Goal: Find specific page/section: Find specific page/section

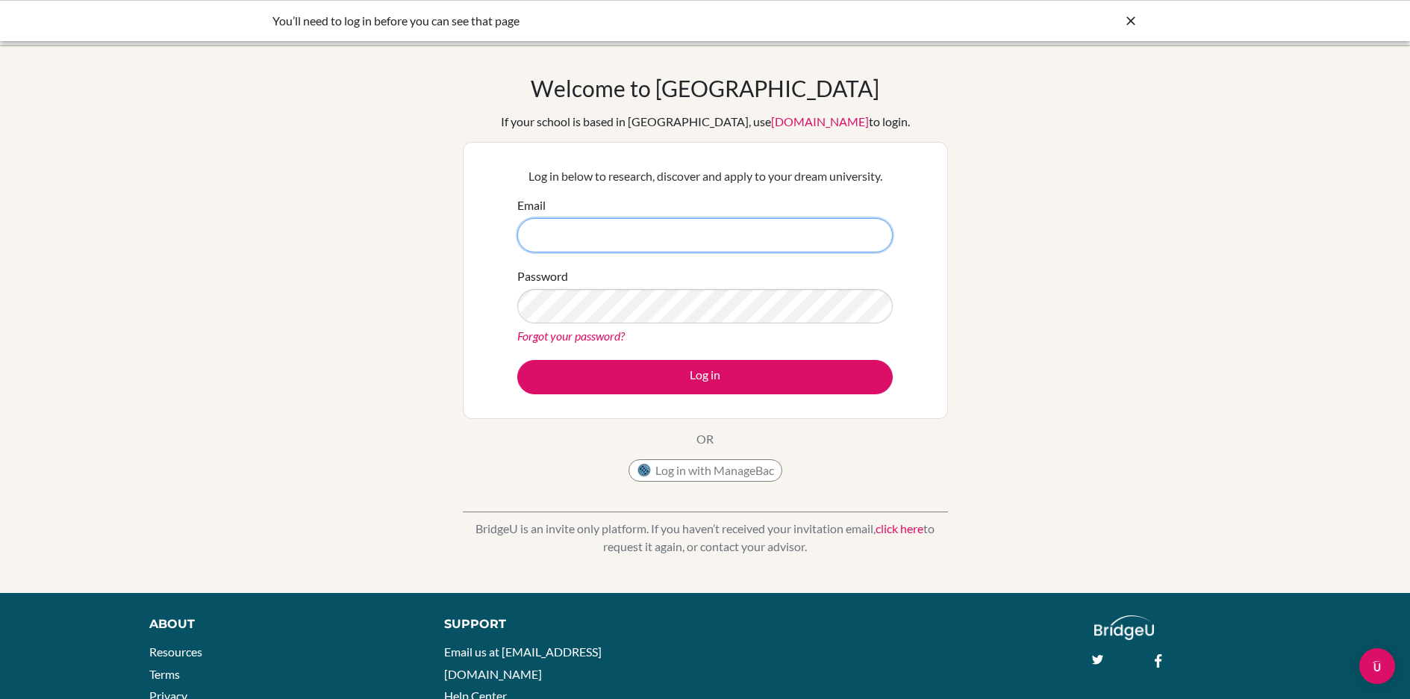
type input "baudouin.robert@amschool.edu.sv"
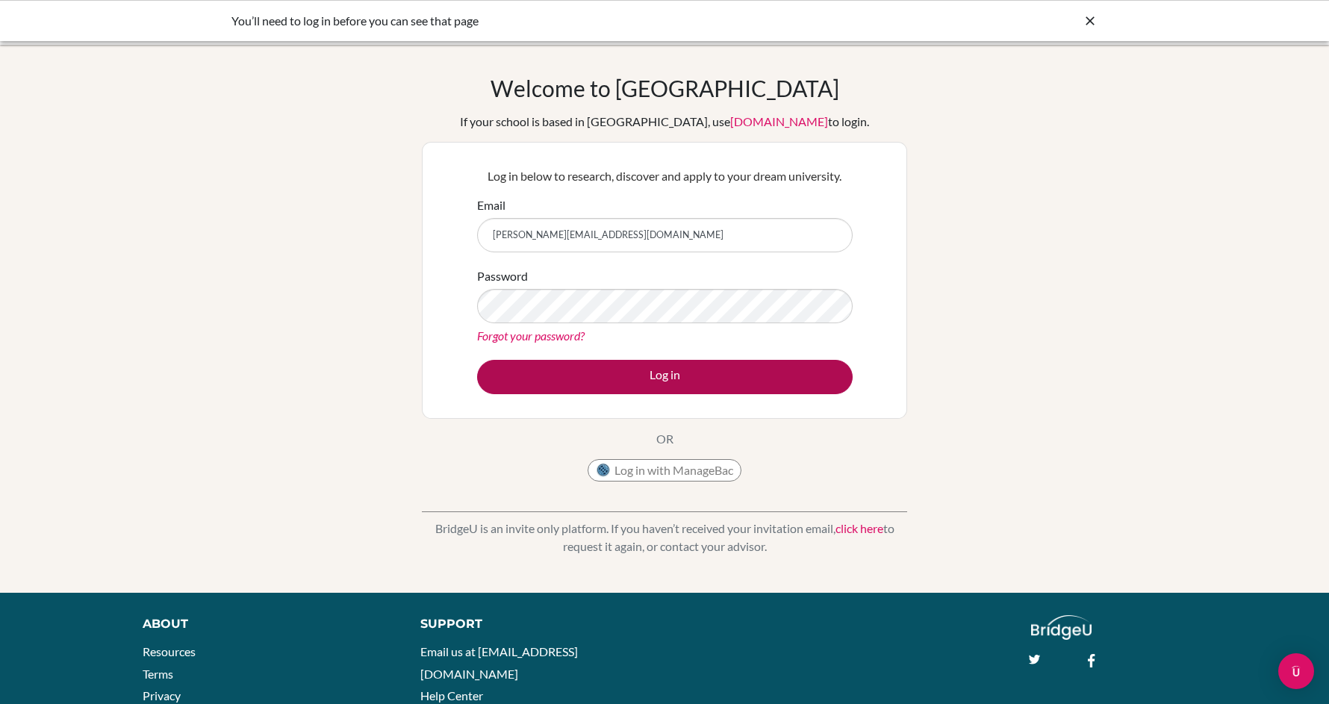
click at [566, 375] on button "Log in" at bounding box center [665, 377] width 376 height 34
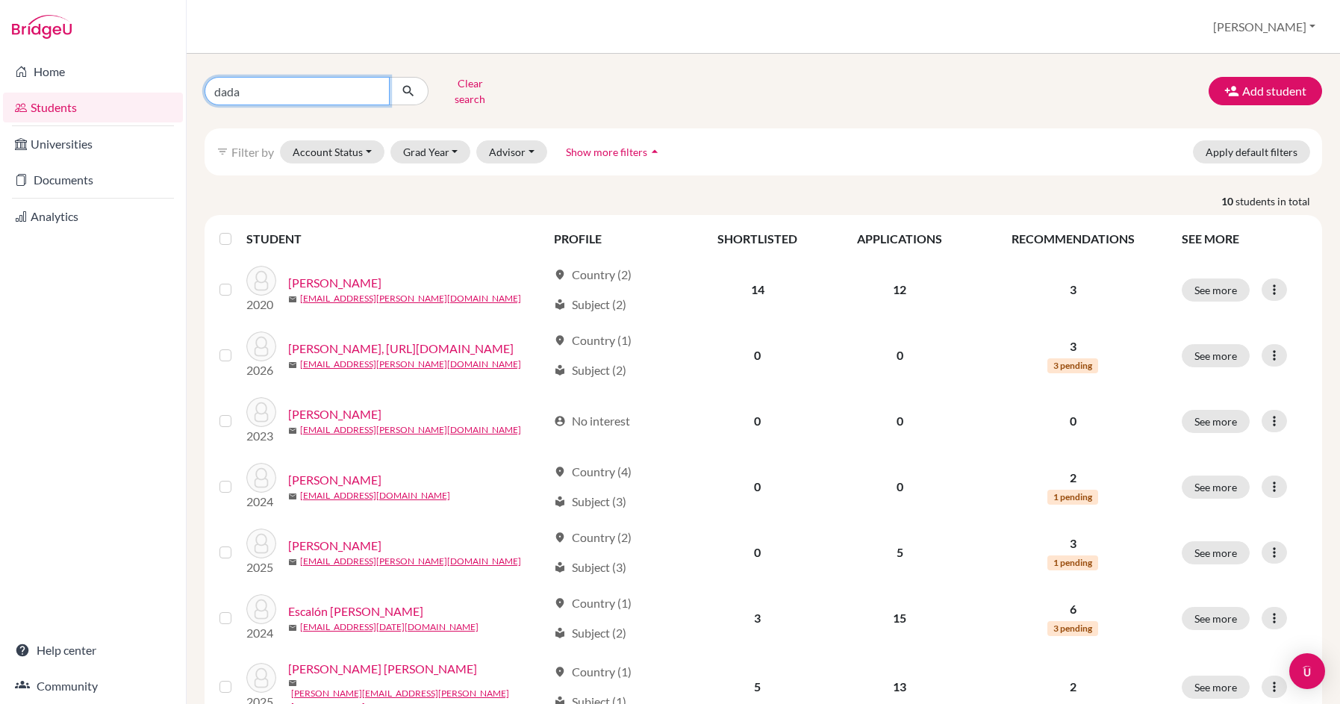
click at [294, 83] on input "dada" at bounding box center [297, 91] width 185 height 28
type input "[PERSON_NAME]"
click at [408, 86] on button "submit" at bounding box center [409, 91] width 40 height 28
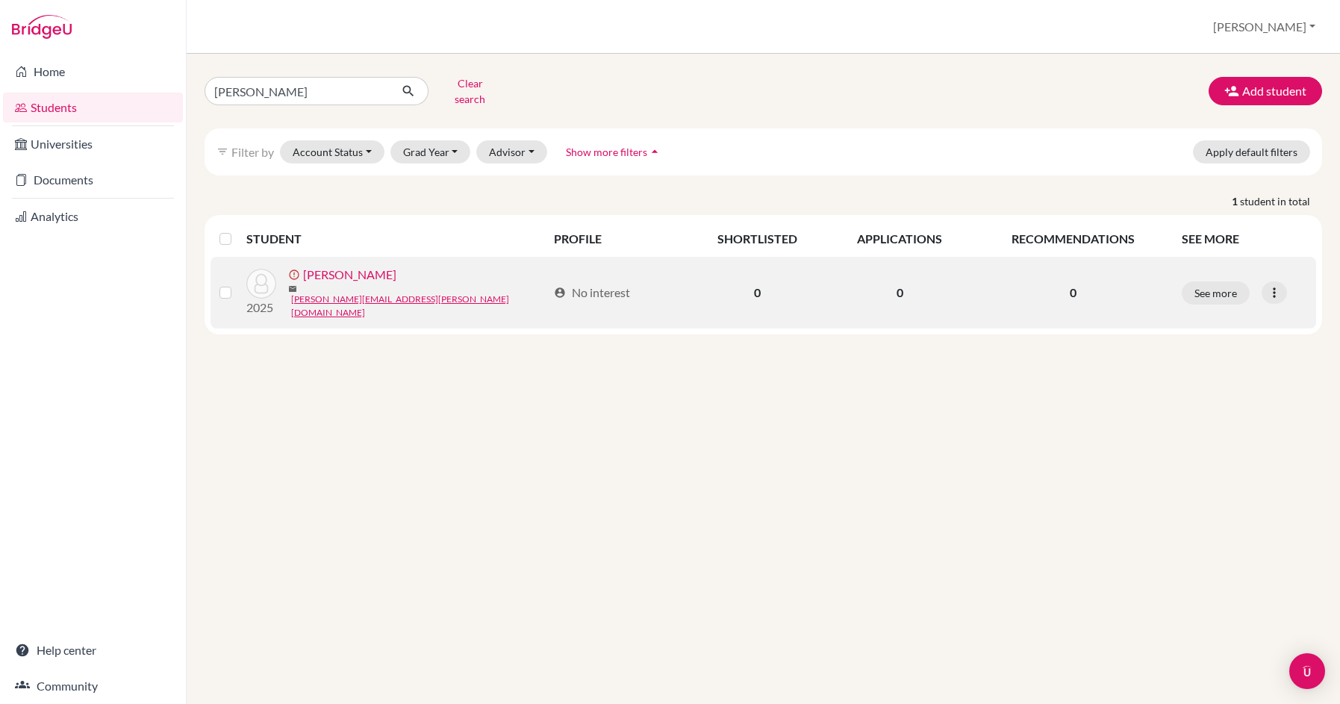
click at [376, 277] on link "[PERSON_NAME]" at bounding box center [349, 275] width 93 height 18
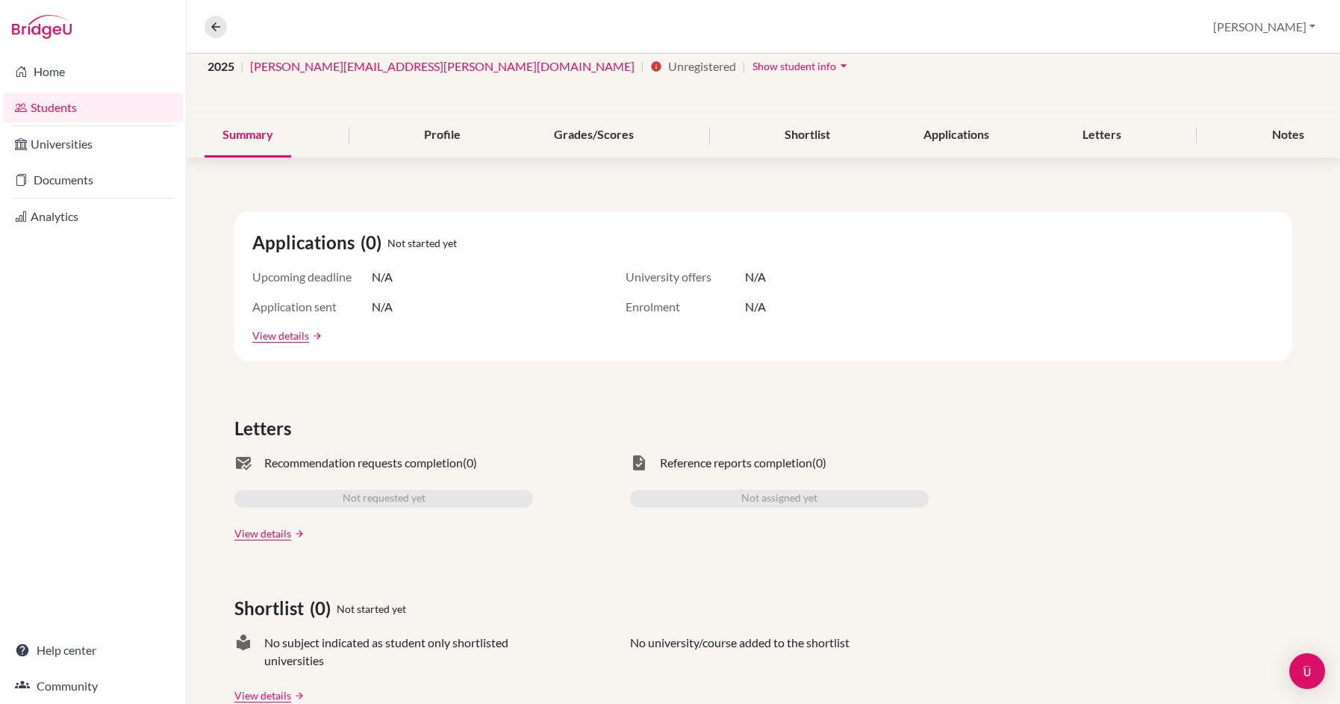
scroll to position [228, 0]
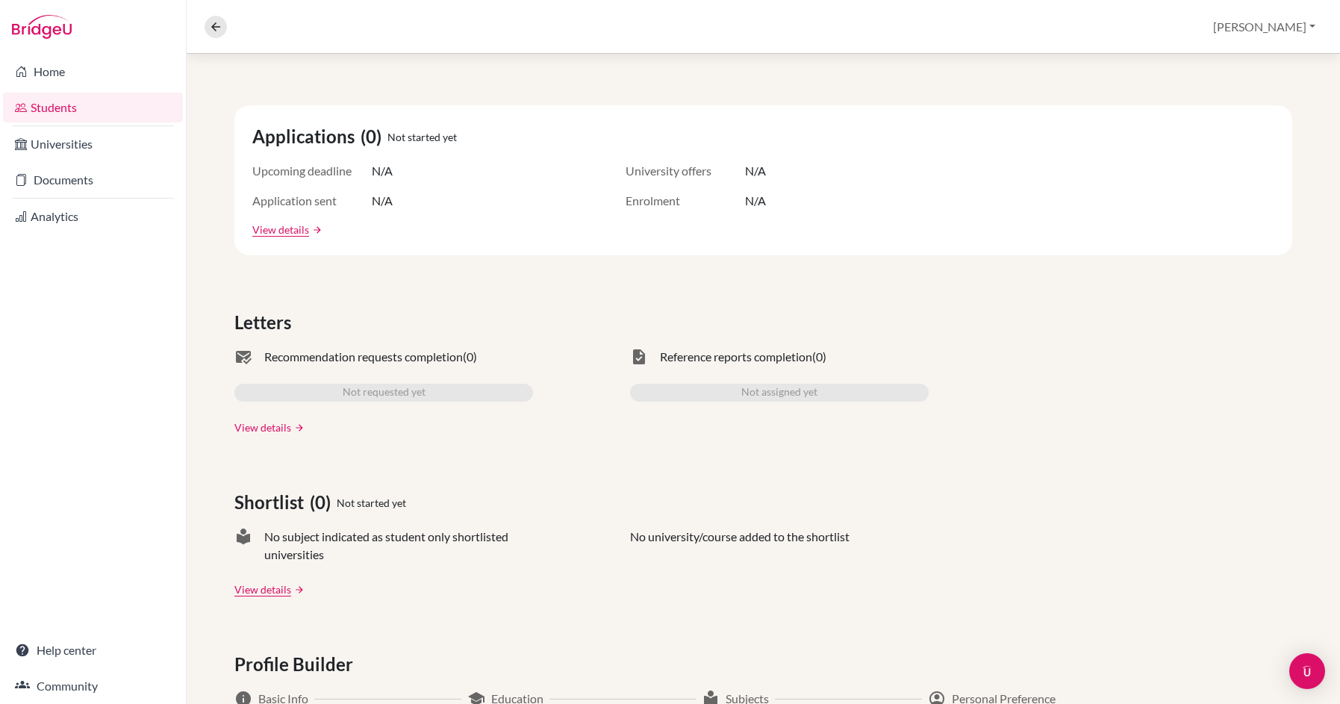
click at [249, 427] on link "View details" at bounding box center [262, 428] width 57 height 16
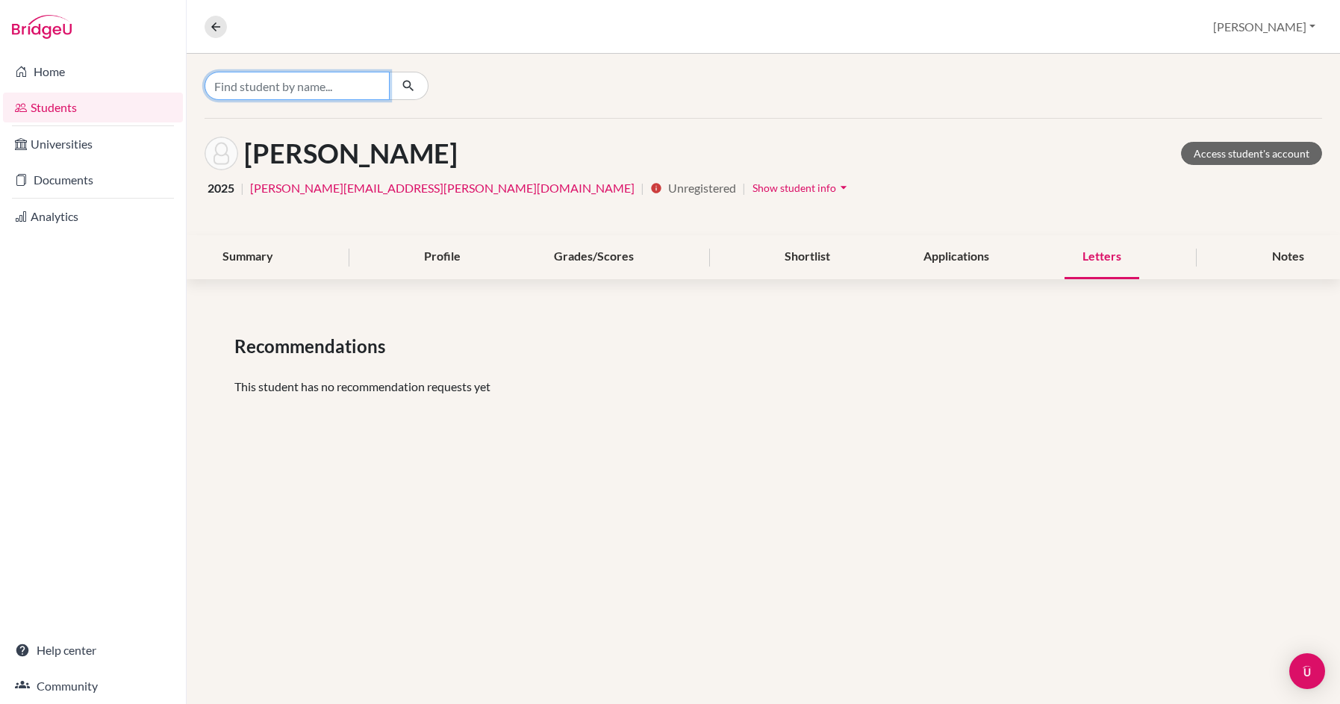
click at [315, 91] on input "Find student by name..." at bounding box center [297, 86] width 185 height 28
click at [311, 96] on input "[PERSON_NAME]" at bounding box center [297, 86] width 185 height 28
type input "Giovann"
click at [369, 88] on input "Giovann" at bounding box center [297, 86] width 185 height 28
click at [311, 90] on input "Find student by name..." at bounding box center [297, 86] width 185 height 28
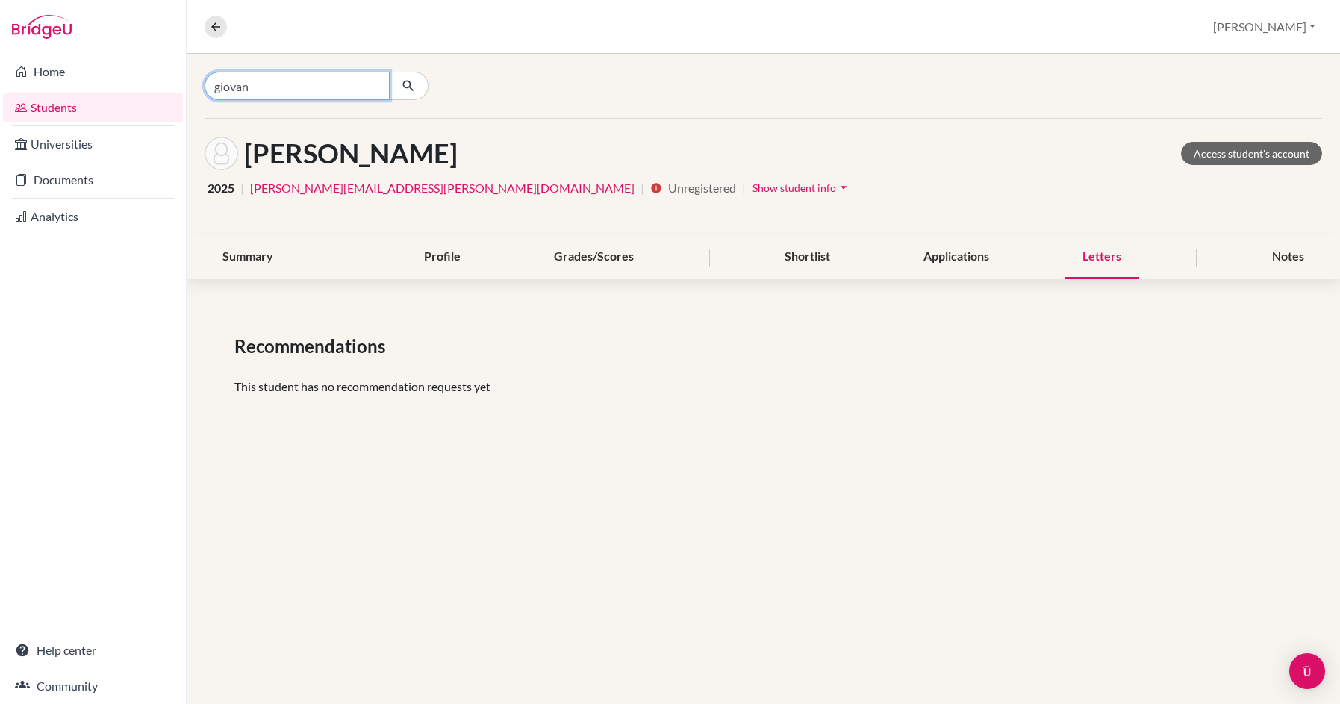
type input "giovan"
click at [211, 20] on icon at bounding box center [215, 26] width 13 height 13
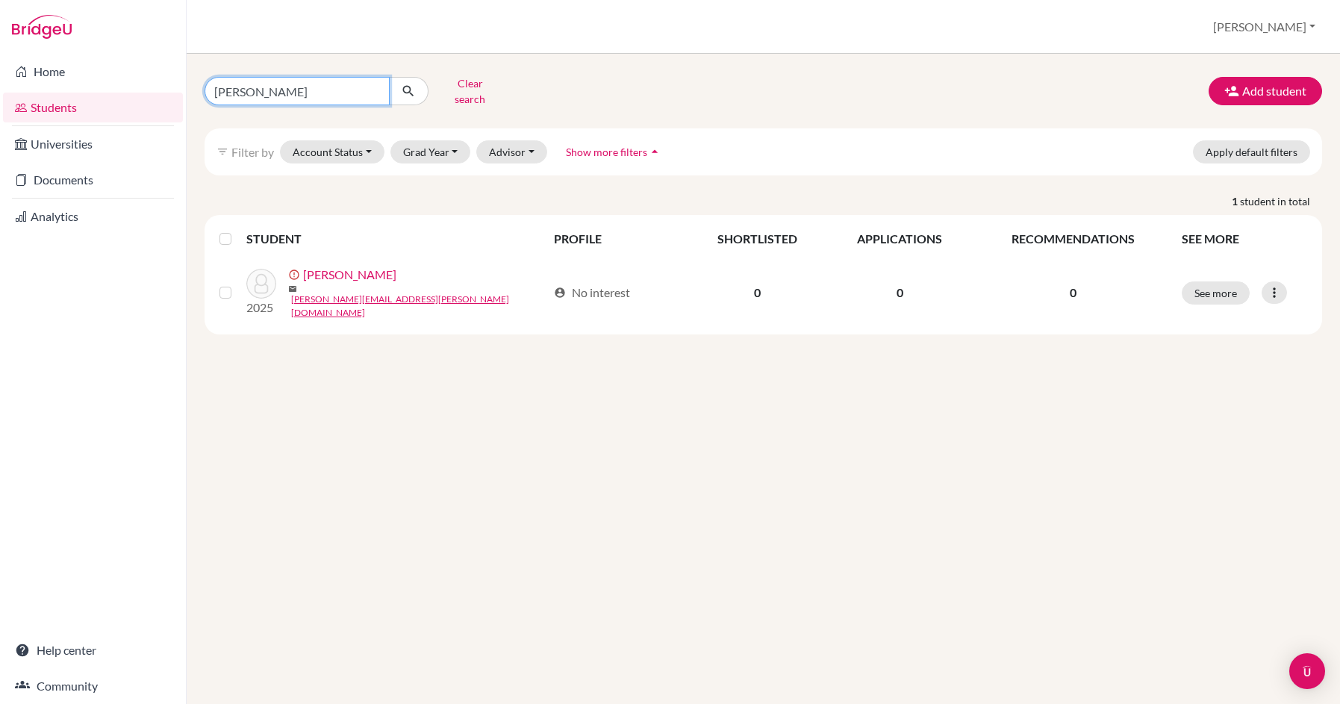
click at [322, 90] on input "[PERSON_NAME]" at bounding box center [297, 91] width 185 height 28
type input "g"
type input "[PERSON_NAME]"
drag, startPoint x: 326, startPoint y: 88, endPoint x: 405, endPoint y: 87, distance: 79.1
click at [405, 87] on icon "submit" at bounding box center [408, 91] width 15 height 15
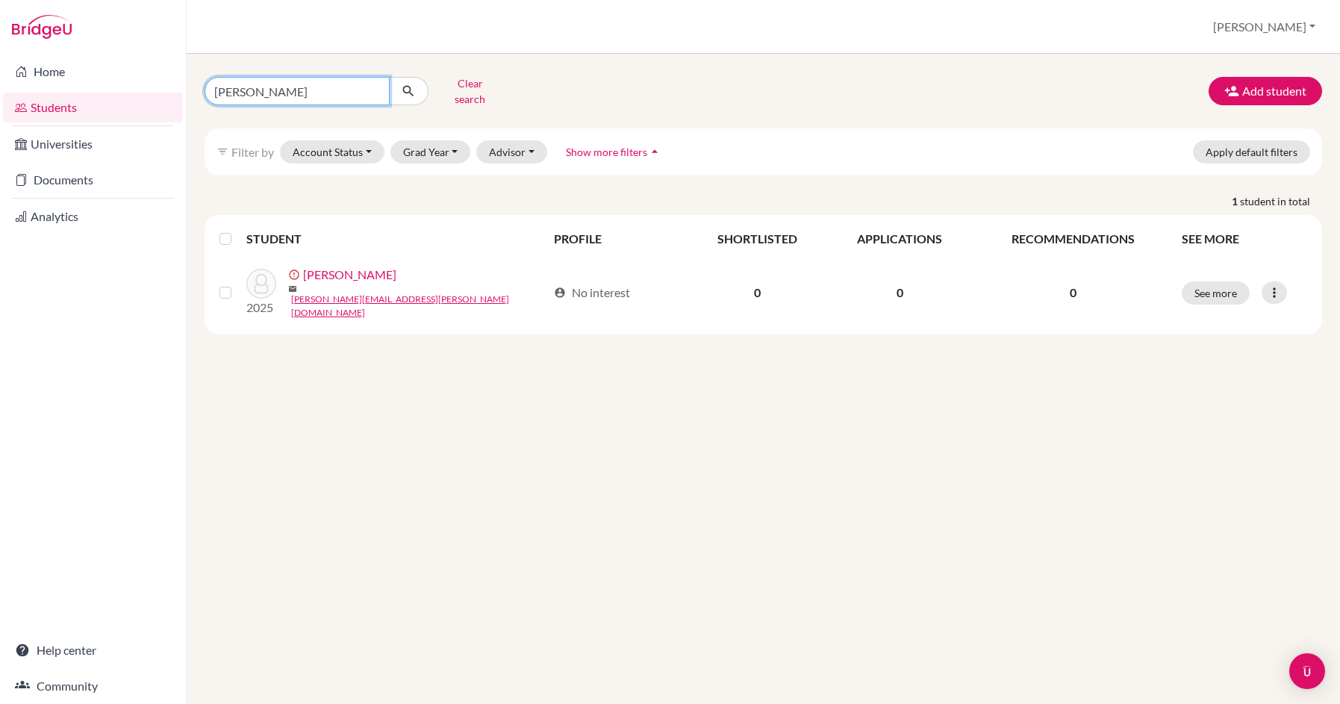
click at [362, 88] on input "[PERSON_NAME]" at bounding box center [297, 91] width 185 height 28
click at [365, 87] on input "[PERSON_NAME]" at bounding box center [297, 91] width 185 height 28
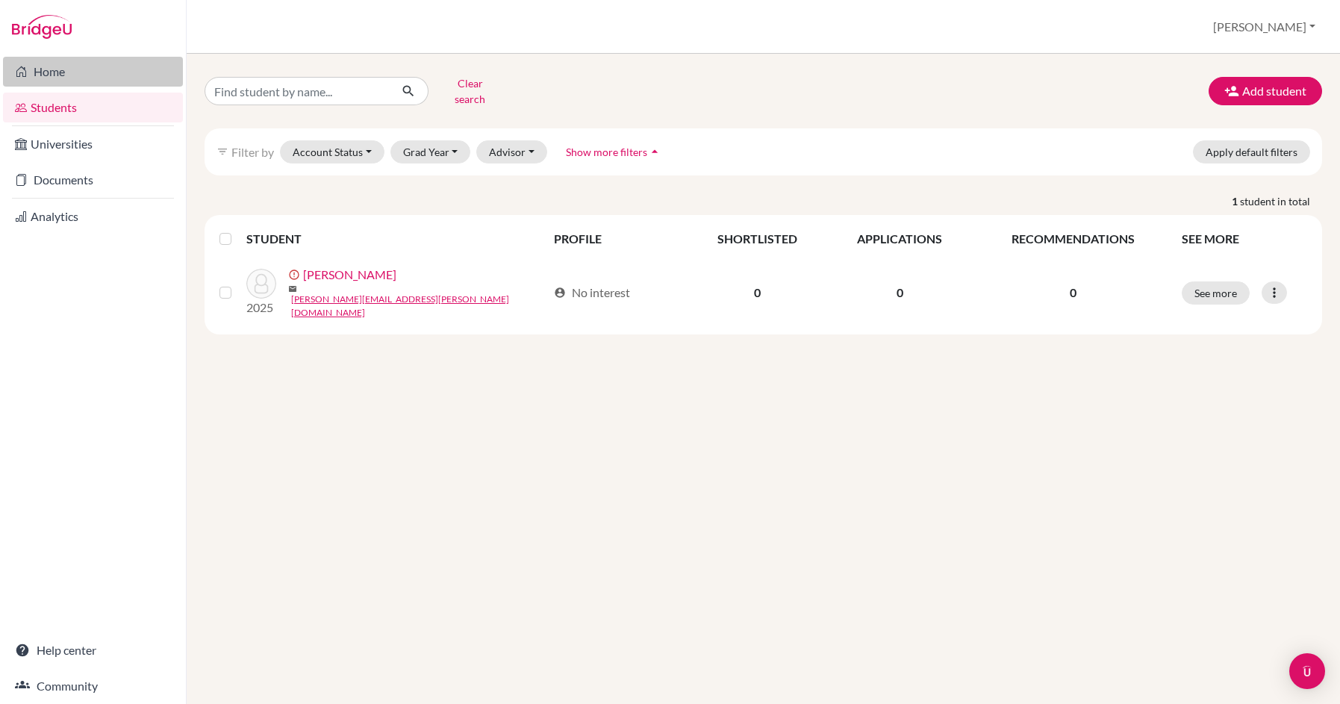
click at [68, 63] on link "Home" at bounding box center [93, 72] width 180 height 30
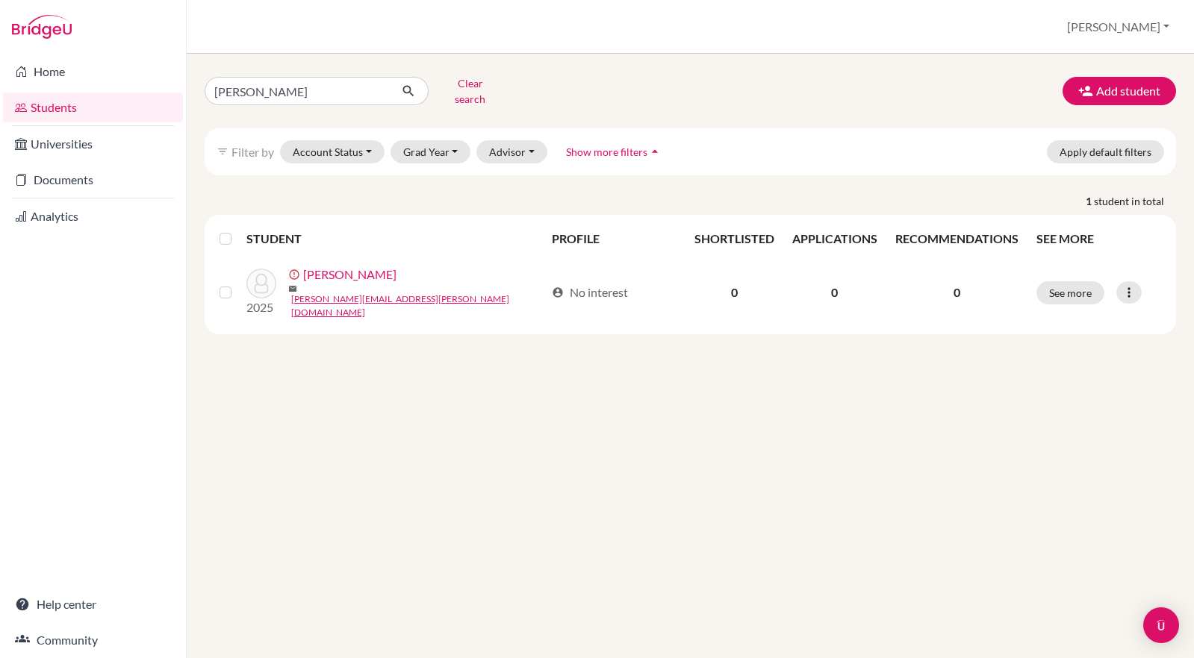
click at [472, 86] on button "Clear search" at bounding box center [470, 91] width 83 height 39
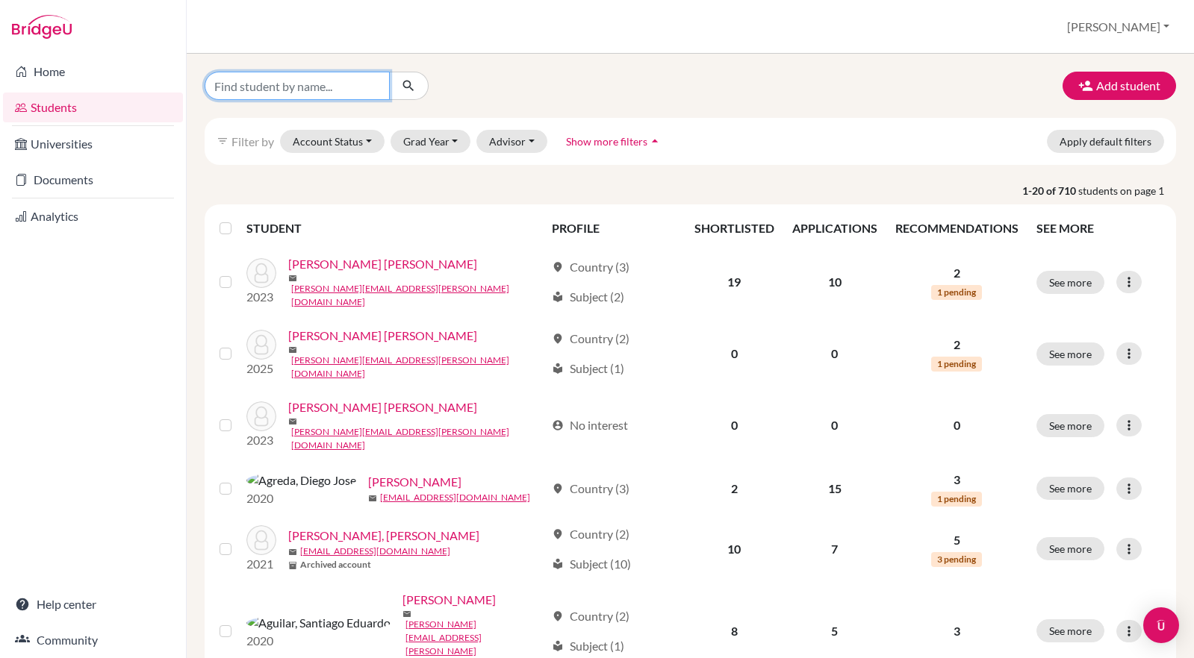
click at [273, 89] on input "Find student by name..." at bounding box center [297, 86] width 185 height 28
click at [267, 90] on input "[PERSON_NAME]" at bounding box center [297, 86] width 185 height 28
type input "[PERSON_NAME]"
click at [408, 86] on button "submit" at bounding box center [409, 86] width 40 height 28
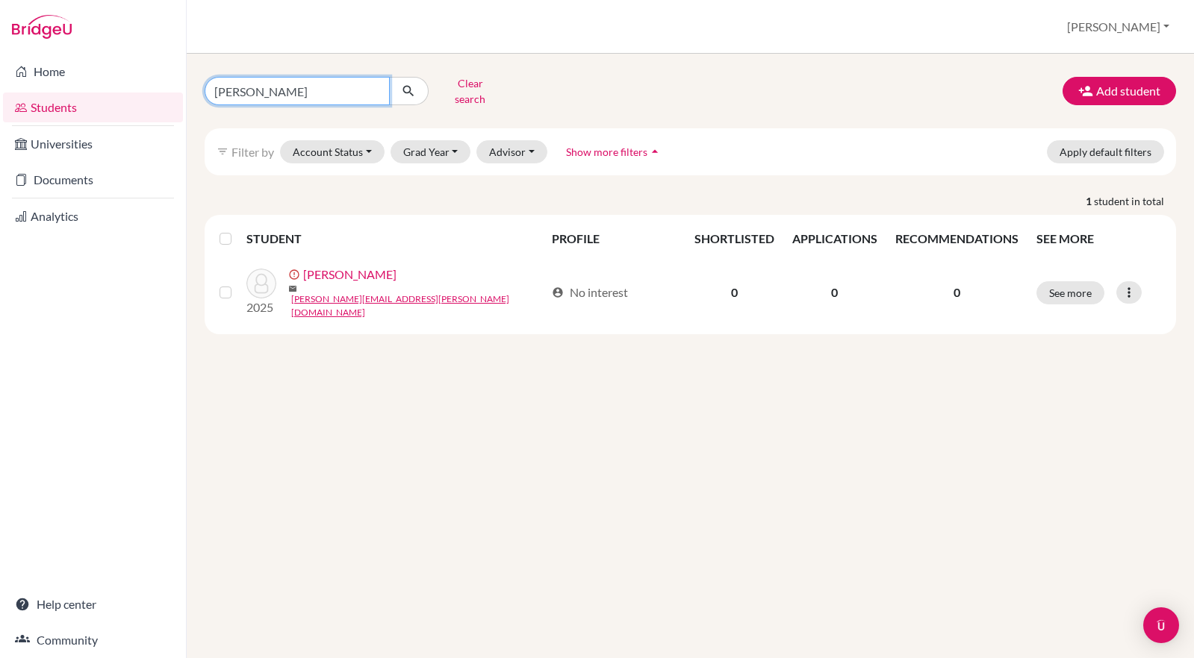
click at [320, 83] on input "[PERSON_NAME]" at bounding box center [297, 91] width 185 height 28
type input "g"
type input "[PERSON_NAME]"
click at [408, 86] on button "submit" at bounding box center [409, 91] width 40 height 28
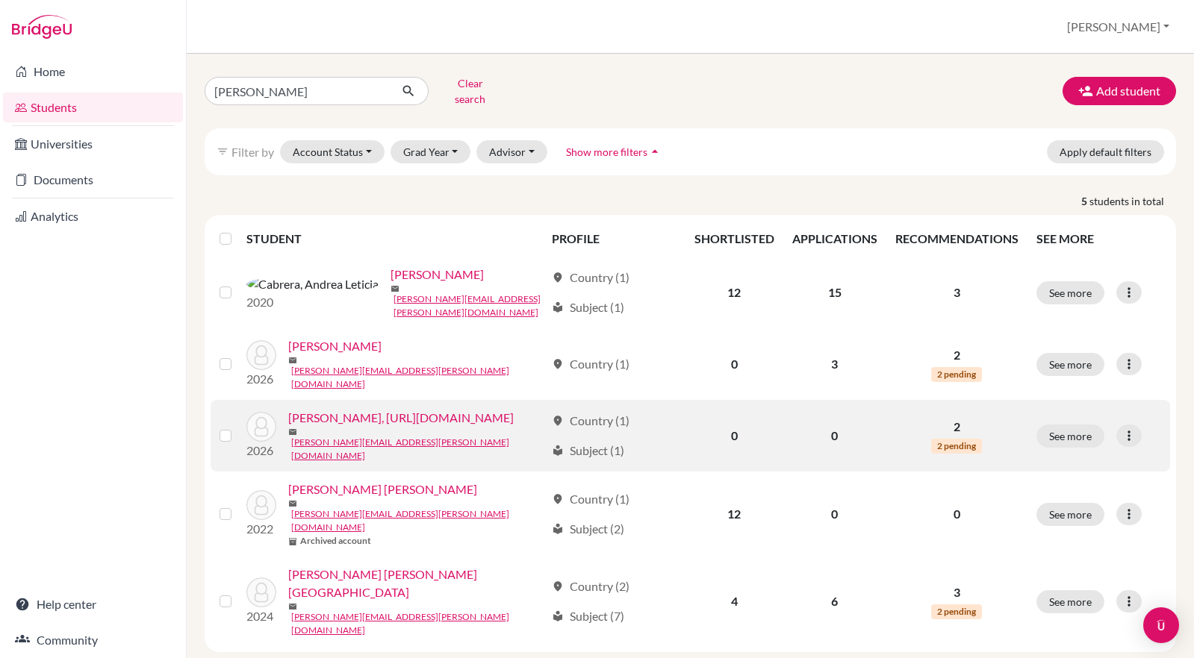
click at [427, 427] on link "[PERSON_NAME], [URL][DOMAIN_NAME]" at bounding box center [400, 418] width 225 height 18
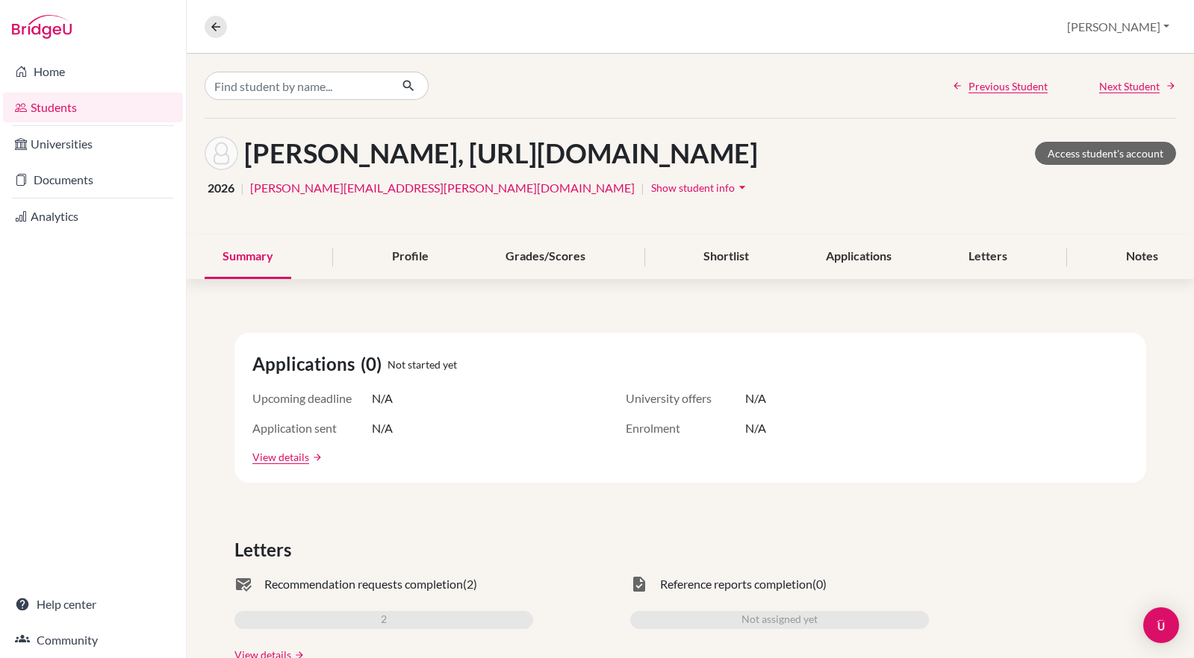
scroll to position [257, 0]
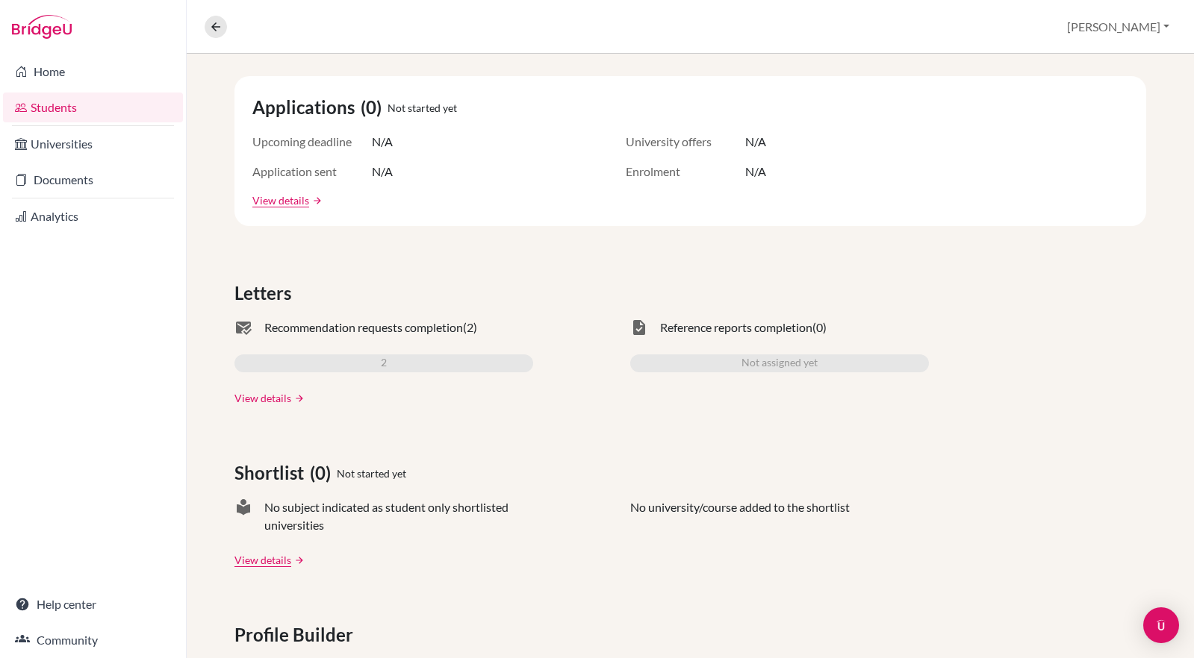
click at [277, 406] on link "View details" at bounding box center [262, 398] width 57 height 16
